Goal: Task Accomplishment & Management: Manage account settings

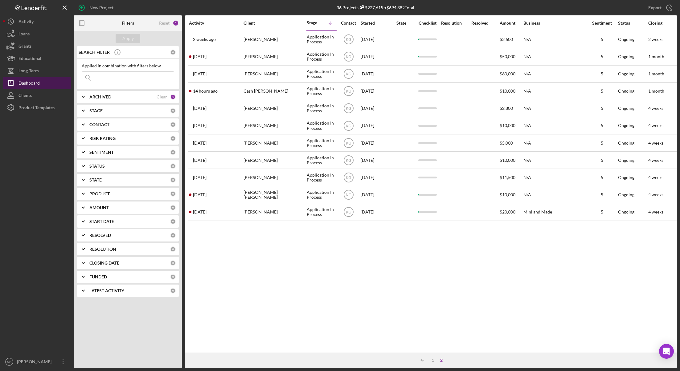
click at [31, 84] on div "Dashboard" at bounding box center [28, 84] width 21 height 14
click at [171, 125] on div "0" at bounding box center [173, 125] width 6 height 6
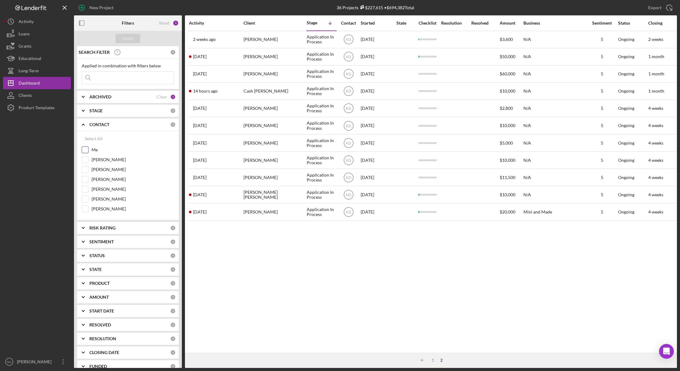
click at [86, 149] on input "Me" at bounding box center [85, 150] width 6 height 6
checkbox input "true"
drag, startPoint x: 86, startPoint y: 210, endPoint x: 85, endPoint y: 204, distance: 6.5
click at [85, 210] on input "Felicia Cardenas" at bounding box center [85, 209] width 6 height 6
checkbox input "true"
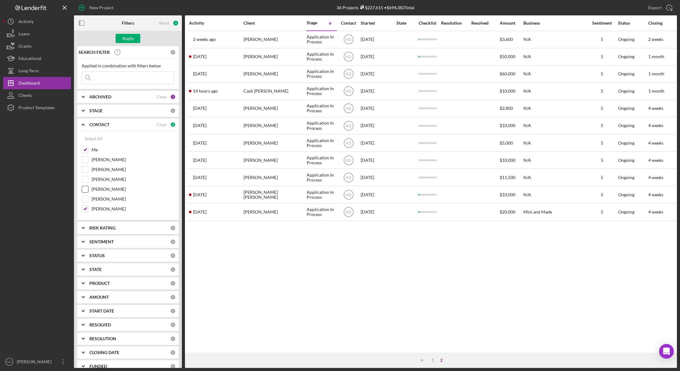
drag, startPoint x: 85, startPoint y: 201, endPoint x: 87, endPoint y: 193, distance: 8.2
click at [85, 200] on input "Erin Williamson" at bounding box center [85, 199] width 6 height 6
checkbox input "true"
click at [87, 152] on input "Me" at bounding box center [85, 150] width 6 height 6
click at [88, 139] on div "Select All" at bounding box center [94, 139] width 18 height 12
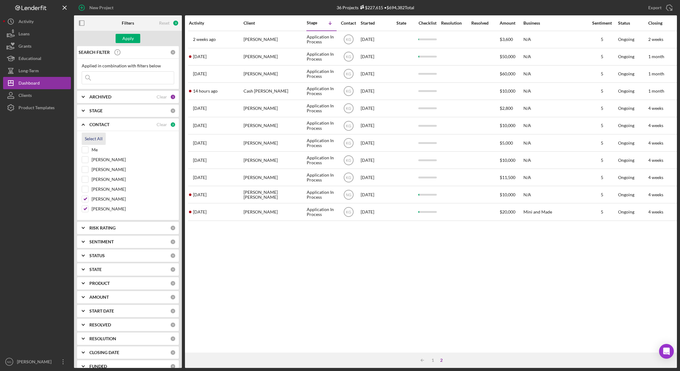
checkbox input "true"
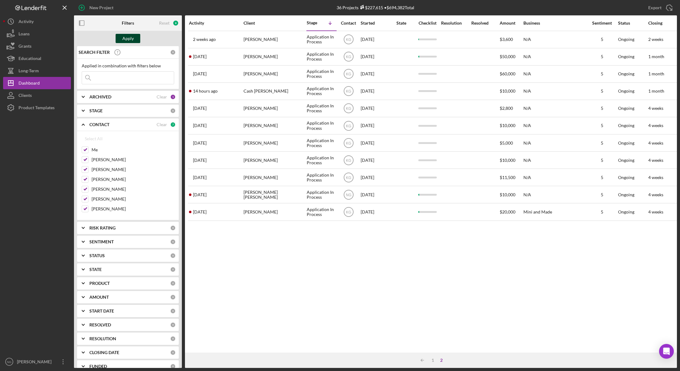
click at [131, 39] on div "Apply" at bounding box center [127, 38] width 11 height 9
click at [172, 125] on div "7" at bounding box center [173, 125] width 6 height 6
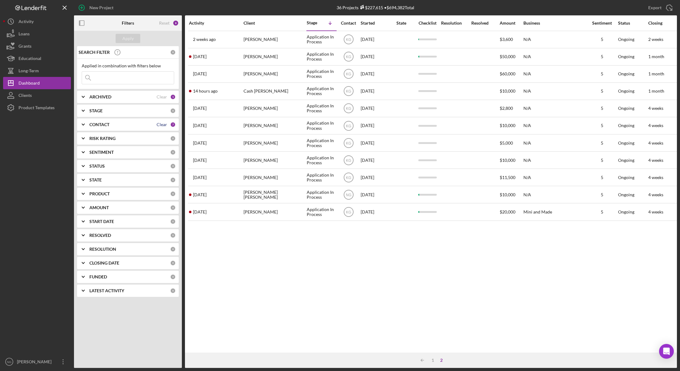
click at [167, 125] on div "Clear" at bounding box center [161, 124] width 10 height 5
click at [134, 37] on button "Apply" at bounding box center [128, 38] width 25 height 9
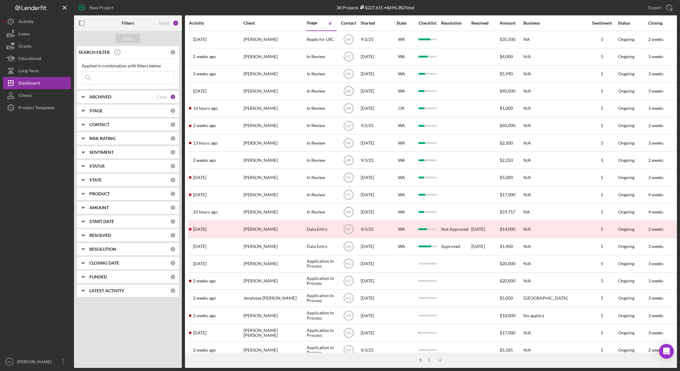
click at [202, 21] on div "Activity" at bounding box center [216, 23] width 54 height 5
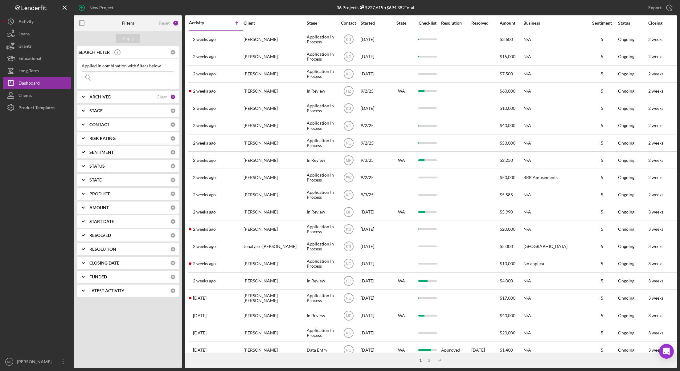
click at [202, 21] on div "Activity" at bounding box center [202, 22] width 27 height 5
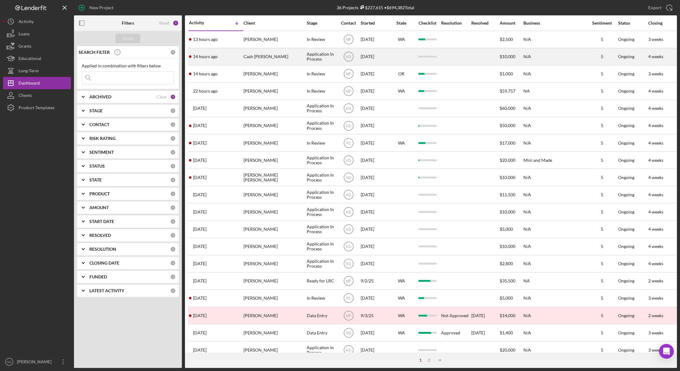
click at [222, 56] on div "14 hours ago Cash Bridwell" at bounding box center [216, 57] width 54 height 16
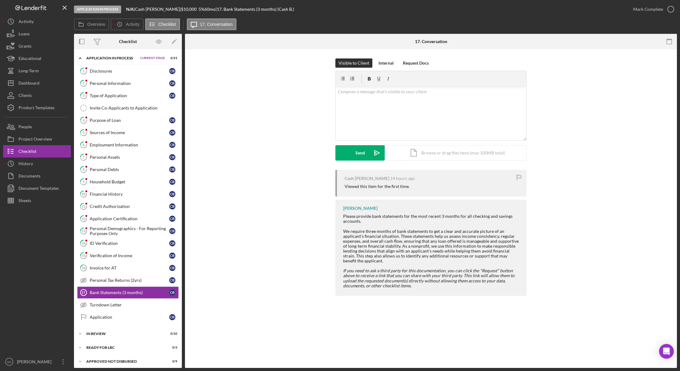
scroll to position [17, 0]
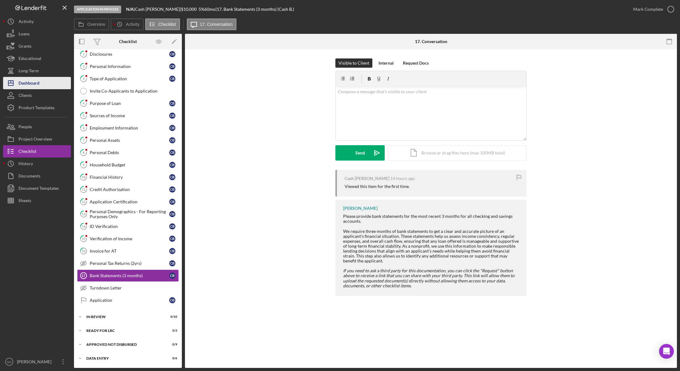
click at [42, 79] on button "Icon/Dashboard Dashboard" at bounding box center [37, 83] width 68 height 12
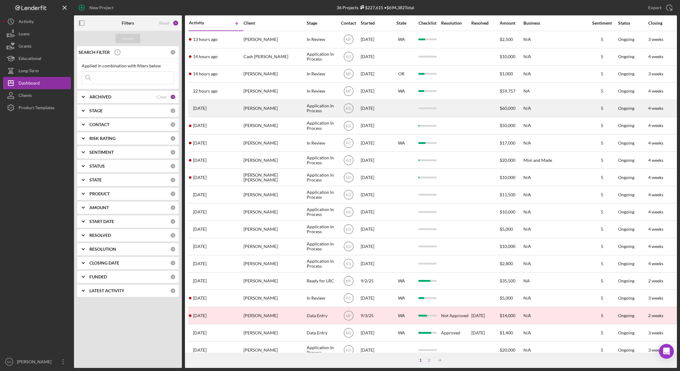
click at [203, 107] on time "1 day ago" at bounding box center [200, 108] width 14 height 5
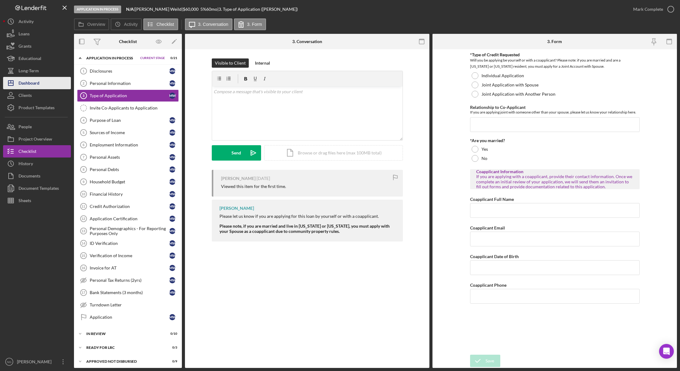
click at [34, 81] on div "Dashboard" at bounding box center [28, 84] width 21 height 14
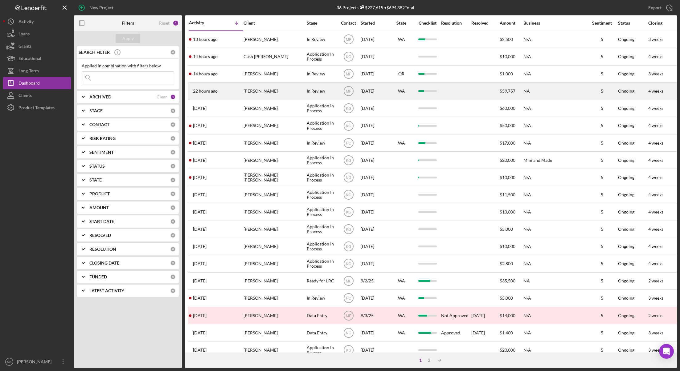
click at [213, 90] on time "22 hours ago" at bounding box center [205, 91] width 25 height 5
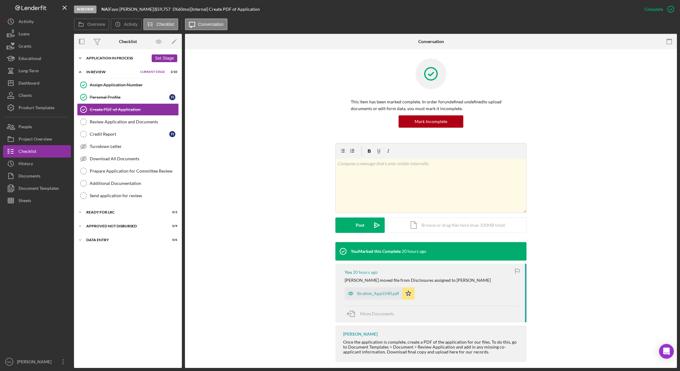
click at [114, 60] on div "Icon/Expander Application In Process 13 / 21 Set Stage" at bounding box center [128, 58] width 108 height 12
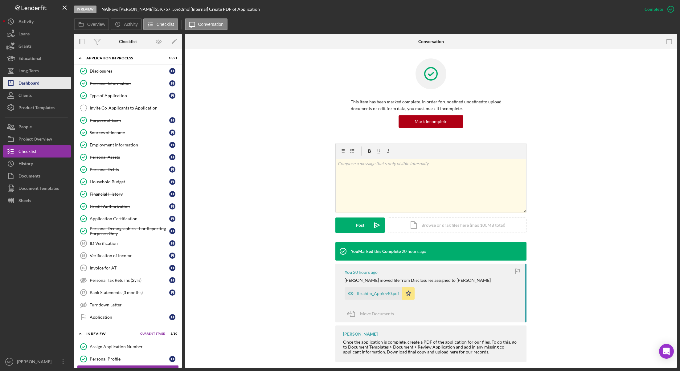
click at [48, 85] on button "Icon/Dashboard Dashboard" at bounding box center [37, 83] width 68 height 12
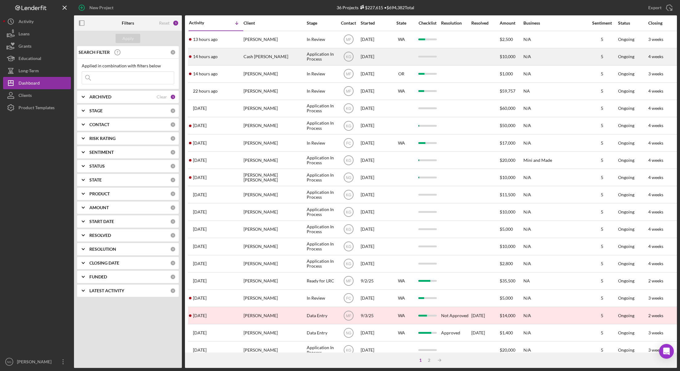
click at [255, 60] on div "Cash Bridwell" at bounding box center [274, 57] width 62 height 16
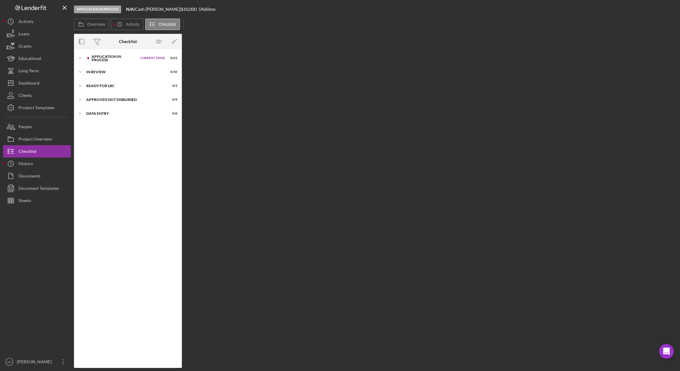
scroll to position [16, 0]
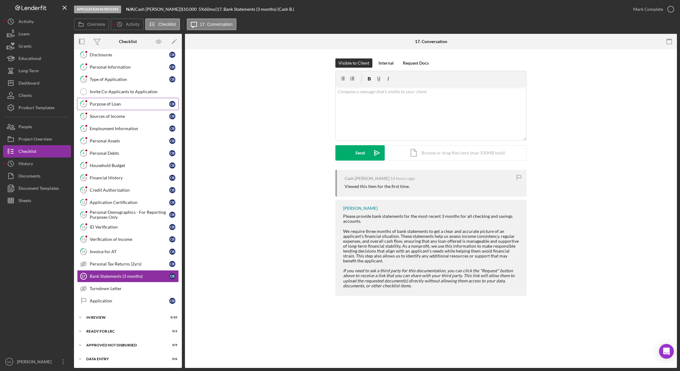
click at [161, 108] on link "4 Purpose of Loan C B" at bounding box center [128, 104] width 102 height 12
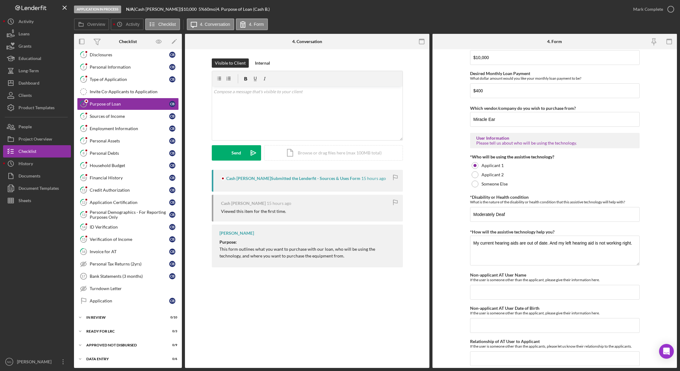
scroll to position [424, 0]
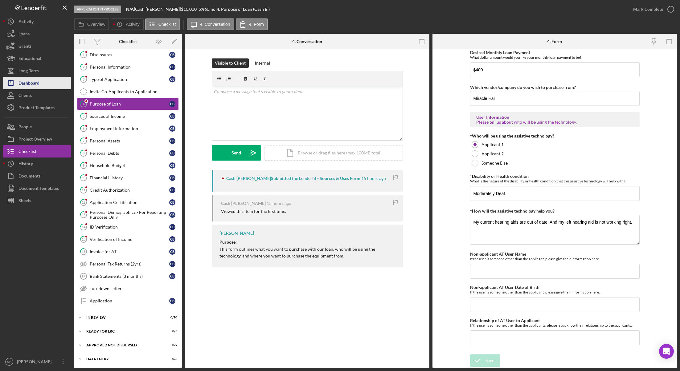
click at [24, 86] on div "Dashboard" at bounding box center [28, 84] width 21 height 14
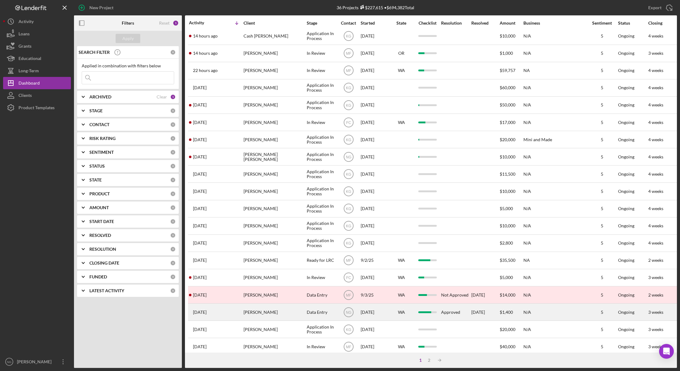
scroll to position [31, 0]
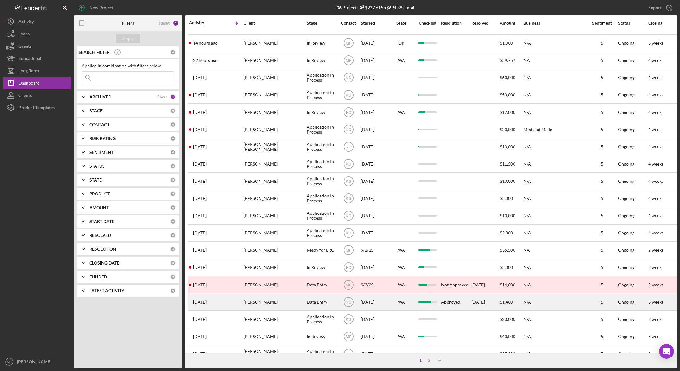
click at [322, 303] on div "Data Entry" at bounding box center [321, 302] width 30 height 16
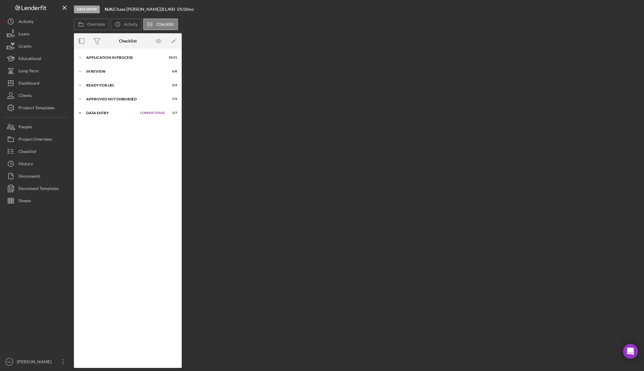
click at [102, 115] on div "Data Entry" at bounding box center [111, 113] width 51 height 4
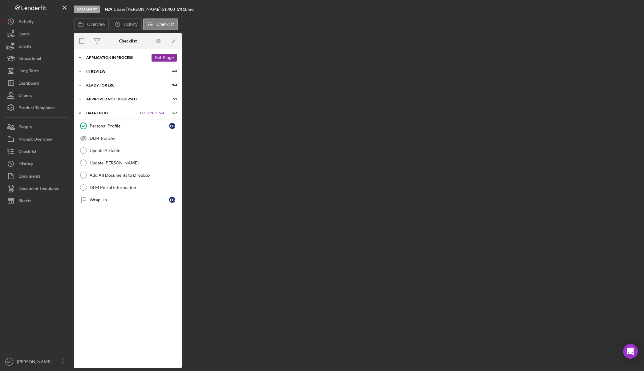
click at [113, 57] on div "Application In Process" at bounding box center [117, 58] width 62 height 4
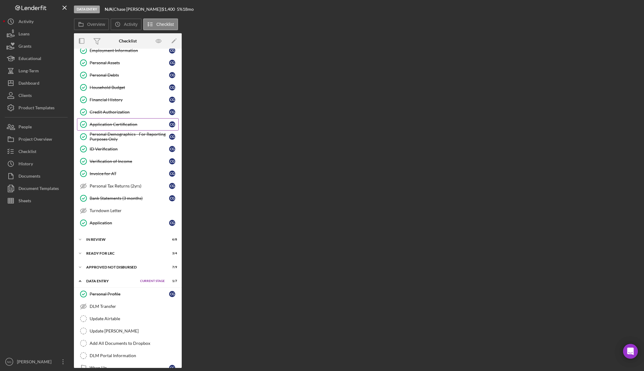
scroll to position [106, 0]
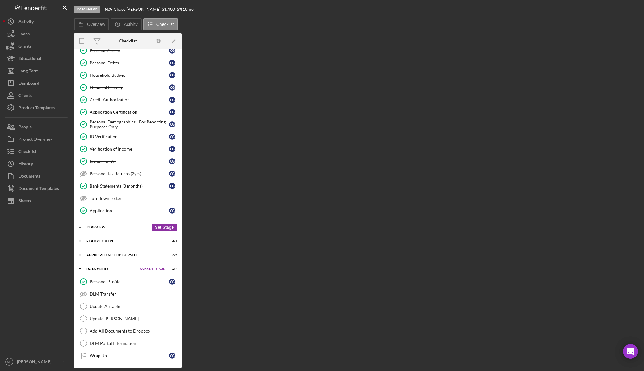
click at [100, 228] on div "In Review" at bounding box center [117, 227] width 62 height 4
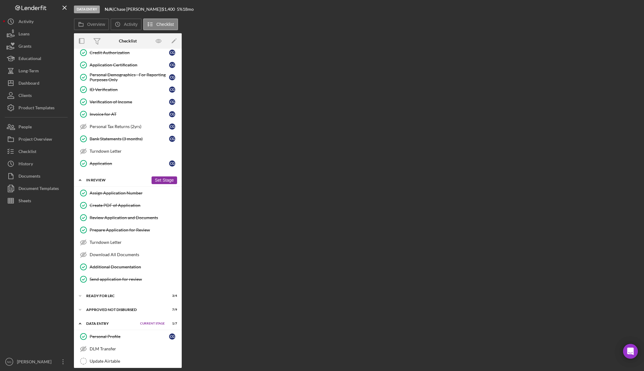
scroll to position [208, 0]
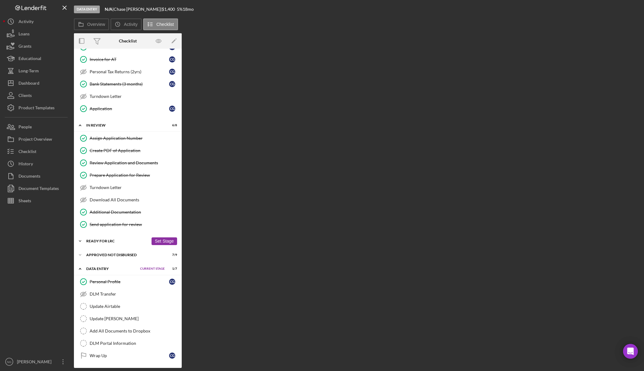
click at [104, 241] on div "Ready for LRC" at bounding box center [117, 241] width 62 height 4
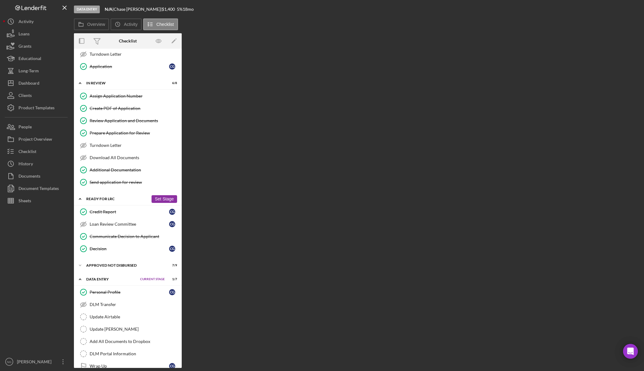
scroll to position [261, 0]
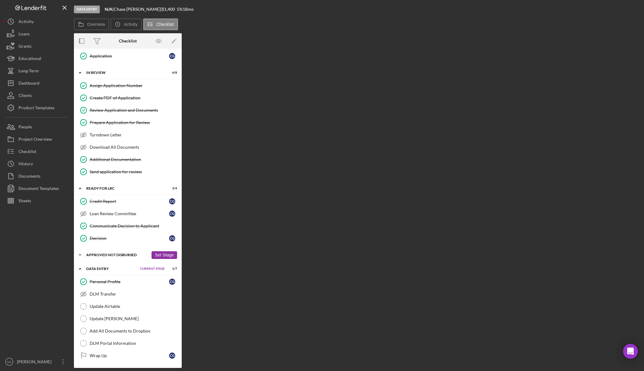
click at [103, 254] on div "Approved Not Disbursed" at bounding box center [117, 255] width 62 height 4
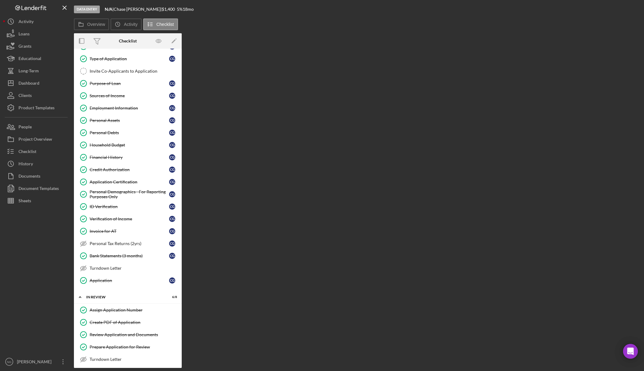
scroll to position [0, 0]
